Goal: Share content

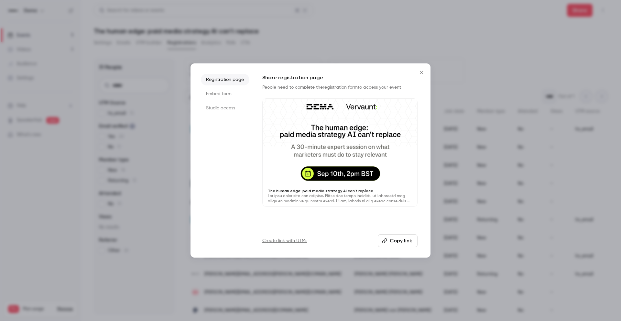
click at [395, 235] on button "Copy link" at bounding box center [398, 240] width 40 height 13
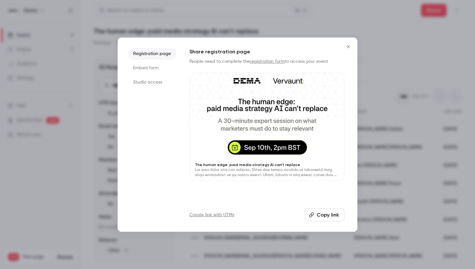
click at [351, 46] on icon "Close" at bounding box center [349, 46] width 8 height 5
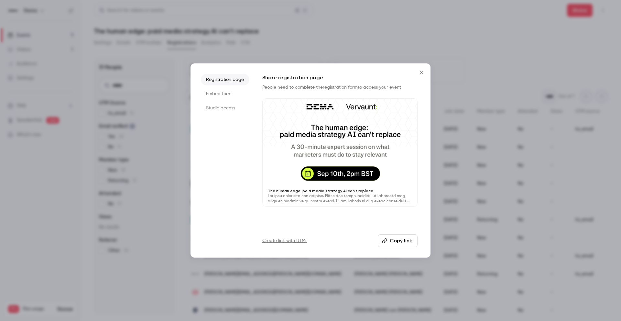
click at [421, 74] on icon "Close" at bounding box center [421, 72] width 8 height 5
